Goal: Find specific page/section

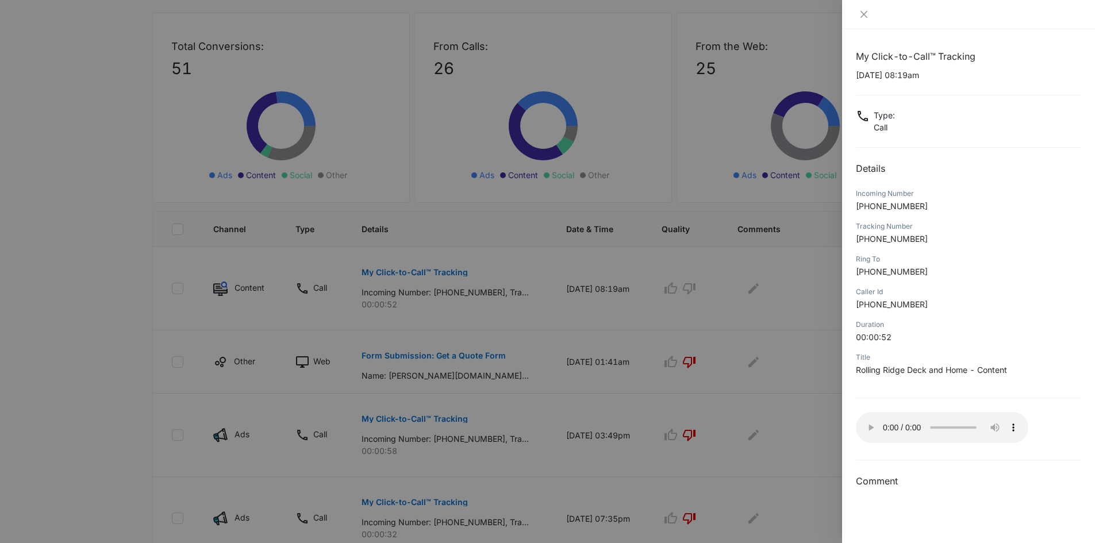
click at [115, 124] on div at bounding box center [547, 271] width 1095 height 543
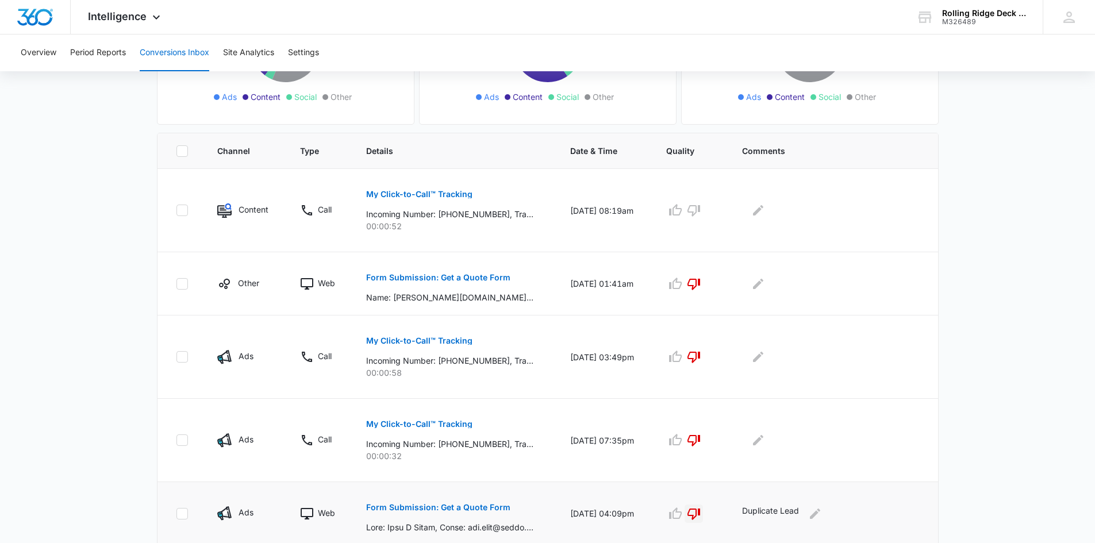
scroll to position [172, 0]
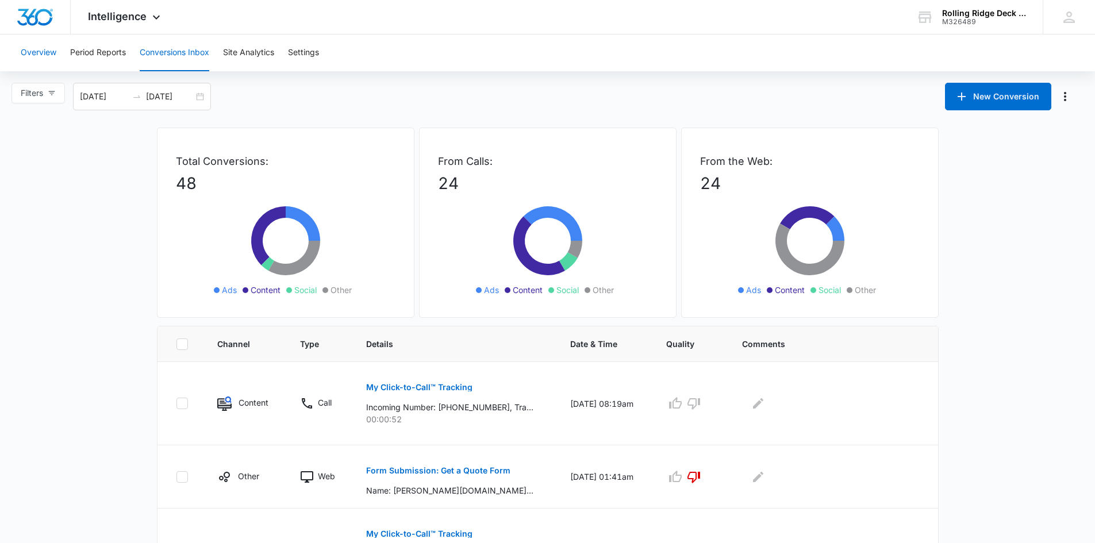
click at [39, 48] on button "Overview" at bounding box center [39, 52] width 36 height 37
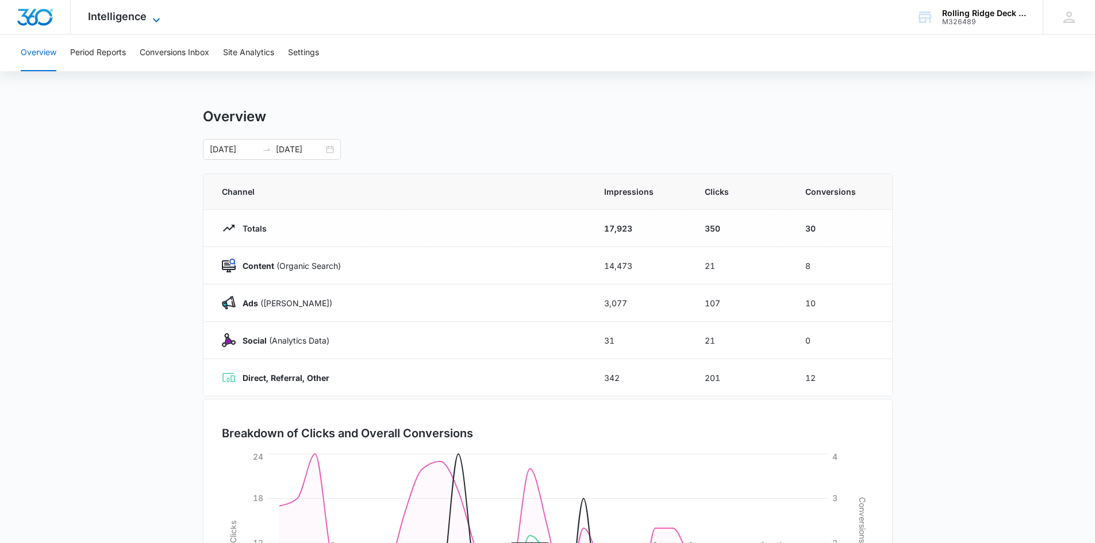
click at [127, 21] on span "Intelligence" at bounding box center [117, 16] width 59 height 12
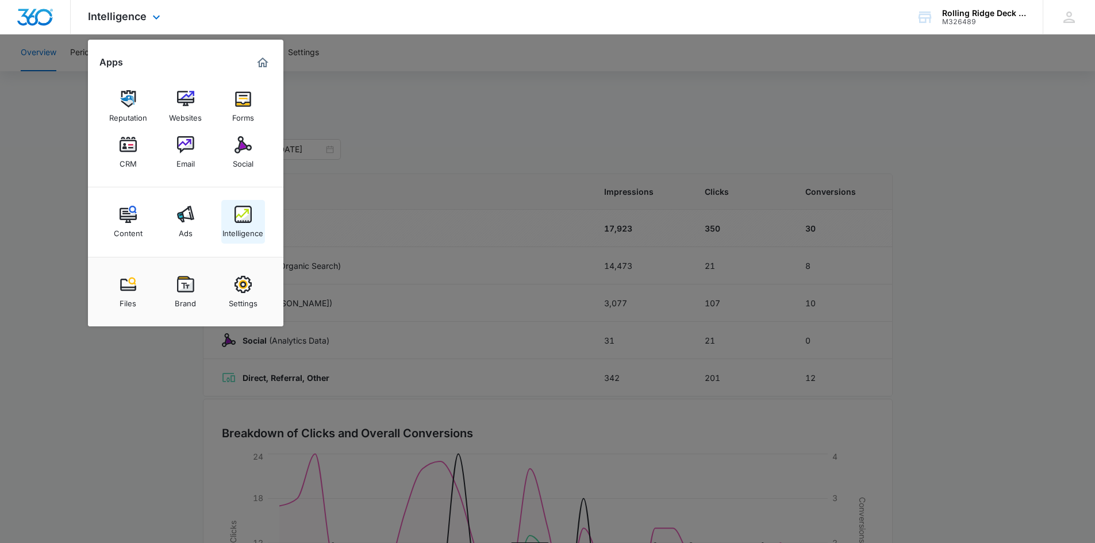
click at [244, 212] on img at bounding box center [243, 214] width 17 height 17
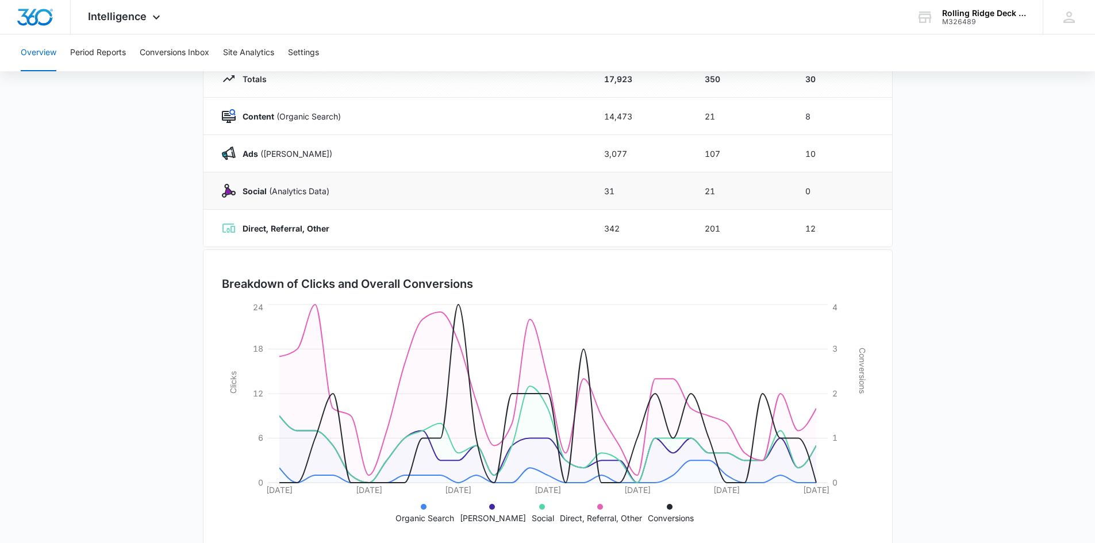
scroll to position [168, 0]
